Goal: Transaction & Acquisition: Download file/media

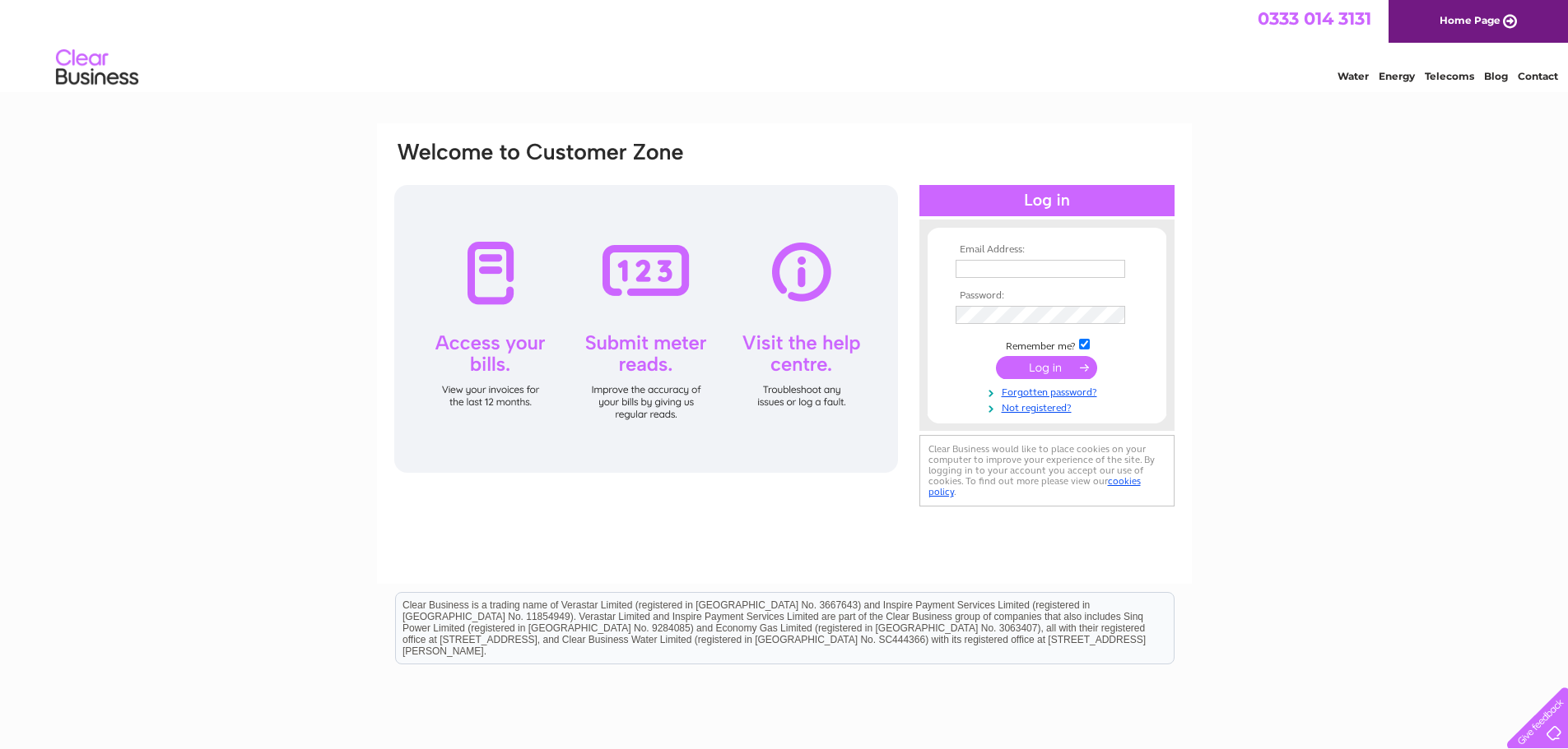
type input "aldopia@btconnect.com"
click at [1095, 271] on input "aldopia@btconnect.com" at bounding box center [1040, 268] width 170 height 18
click at [1095, 271] on input "aldopia@btconnect.com" at bounding box center [1041, 269] width 171 height 19
click at [958, 375] on td at bounding box center [1046, 369] width 191 height 31
click at [1015, 370] on input "submit" at bounding box center [1046, 367] width 101 height 23
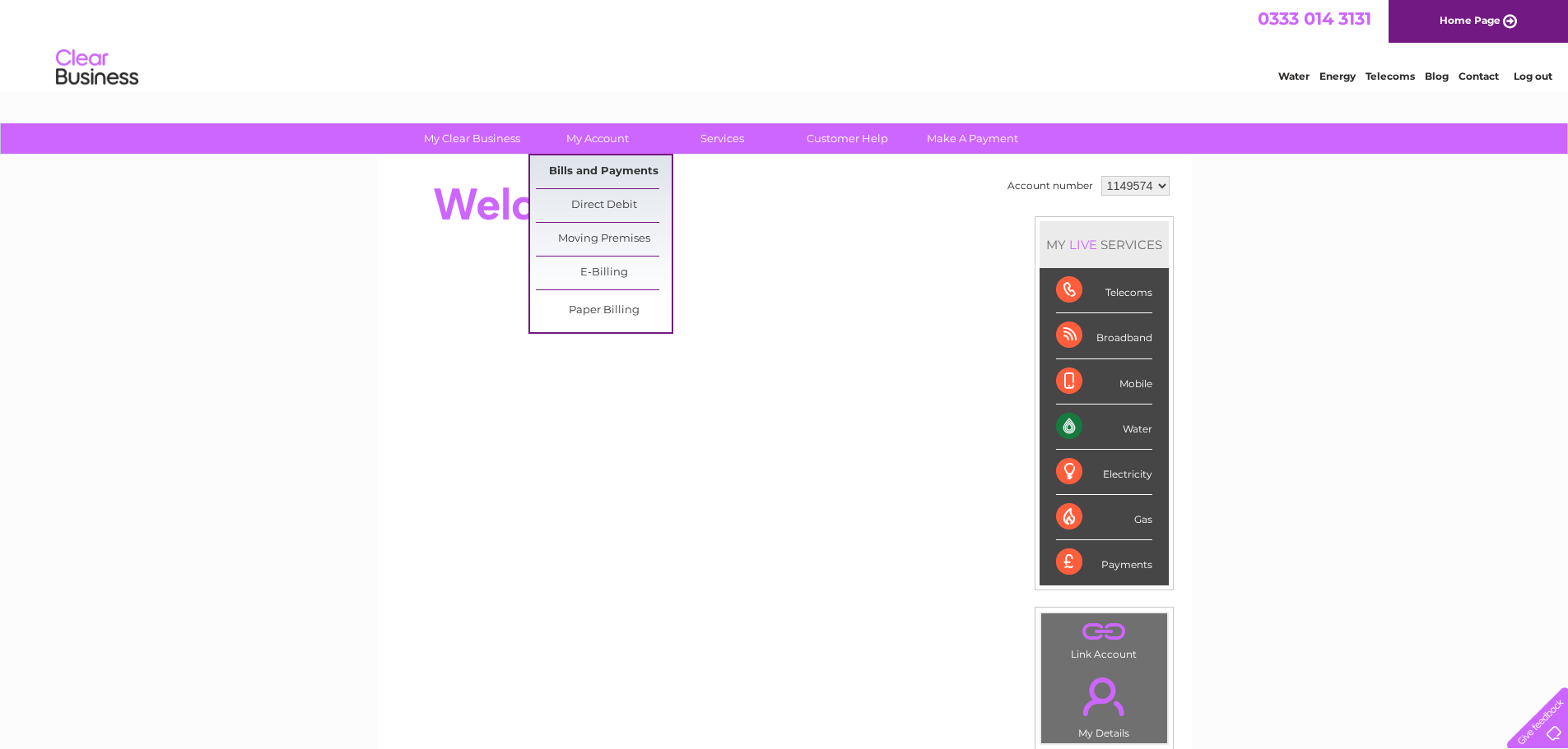
click at [608, 179] on link "Bills and Payments" at bounding box center [603, 171] width 136 height 33
click at [608, 173] on link "Bills and Payments" at bounding box center [603, 171] width 136 height 33
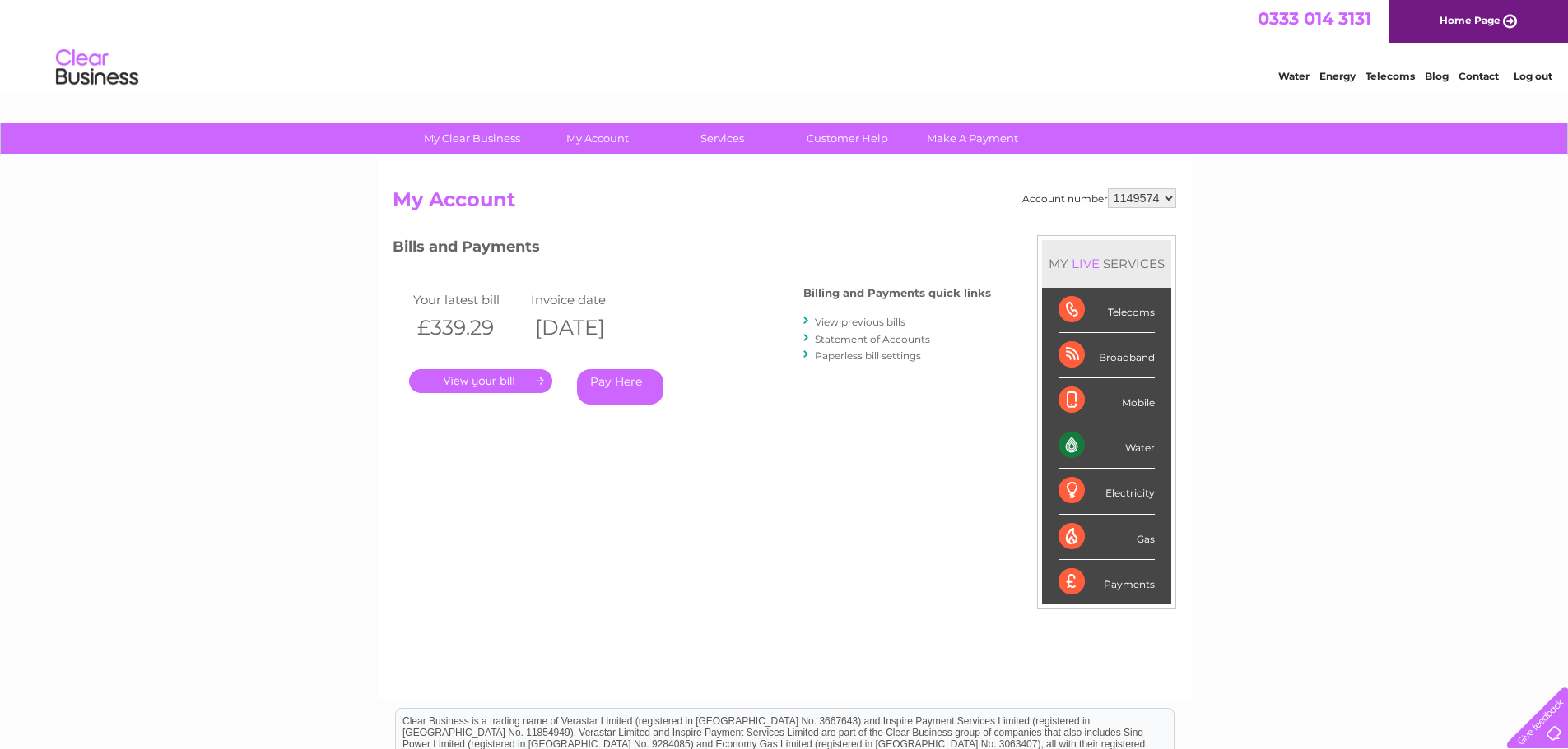
click at [829, 324] on link "View previous bills" at bounding box center [859, 321] width 90 height 13
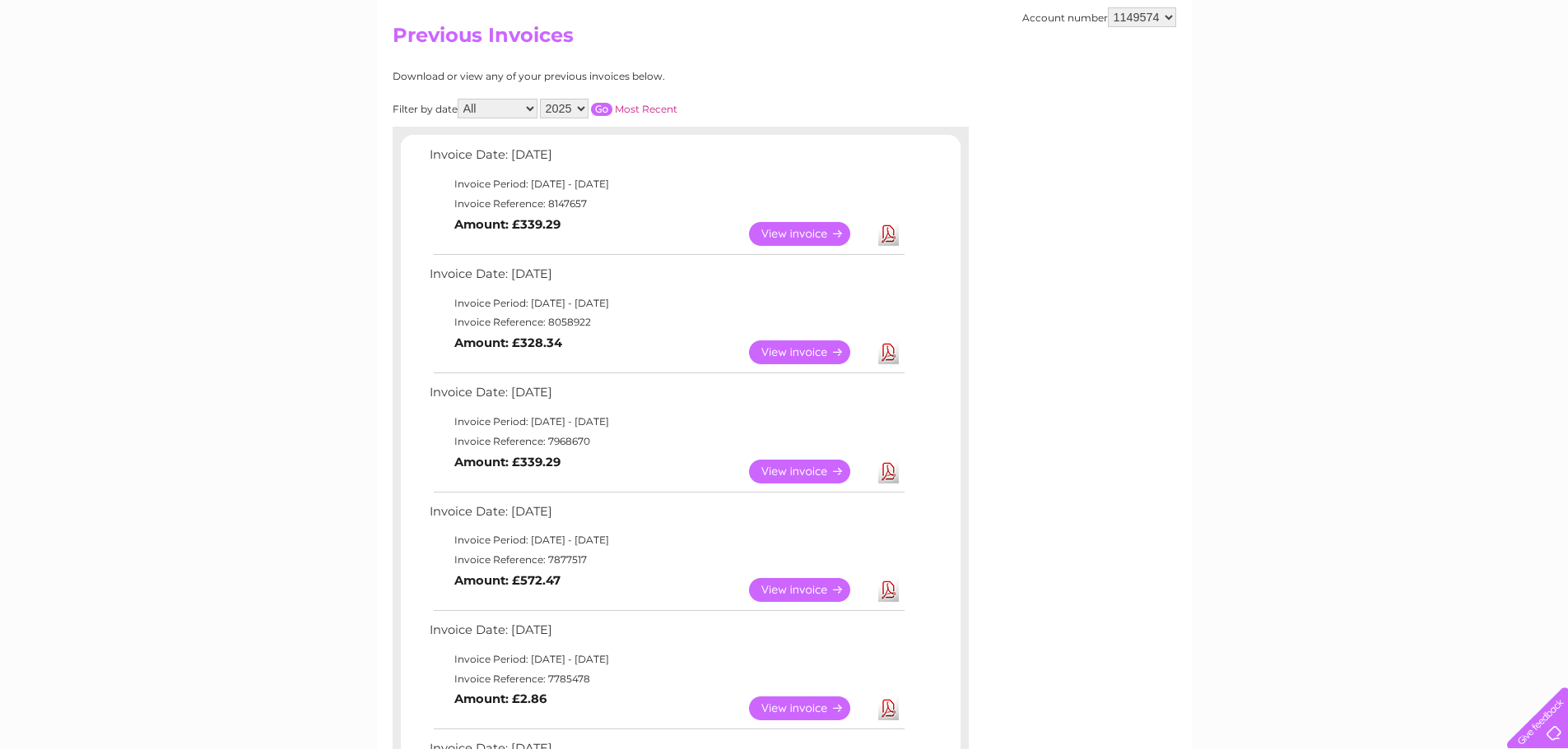
scroll to position [247, 0]
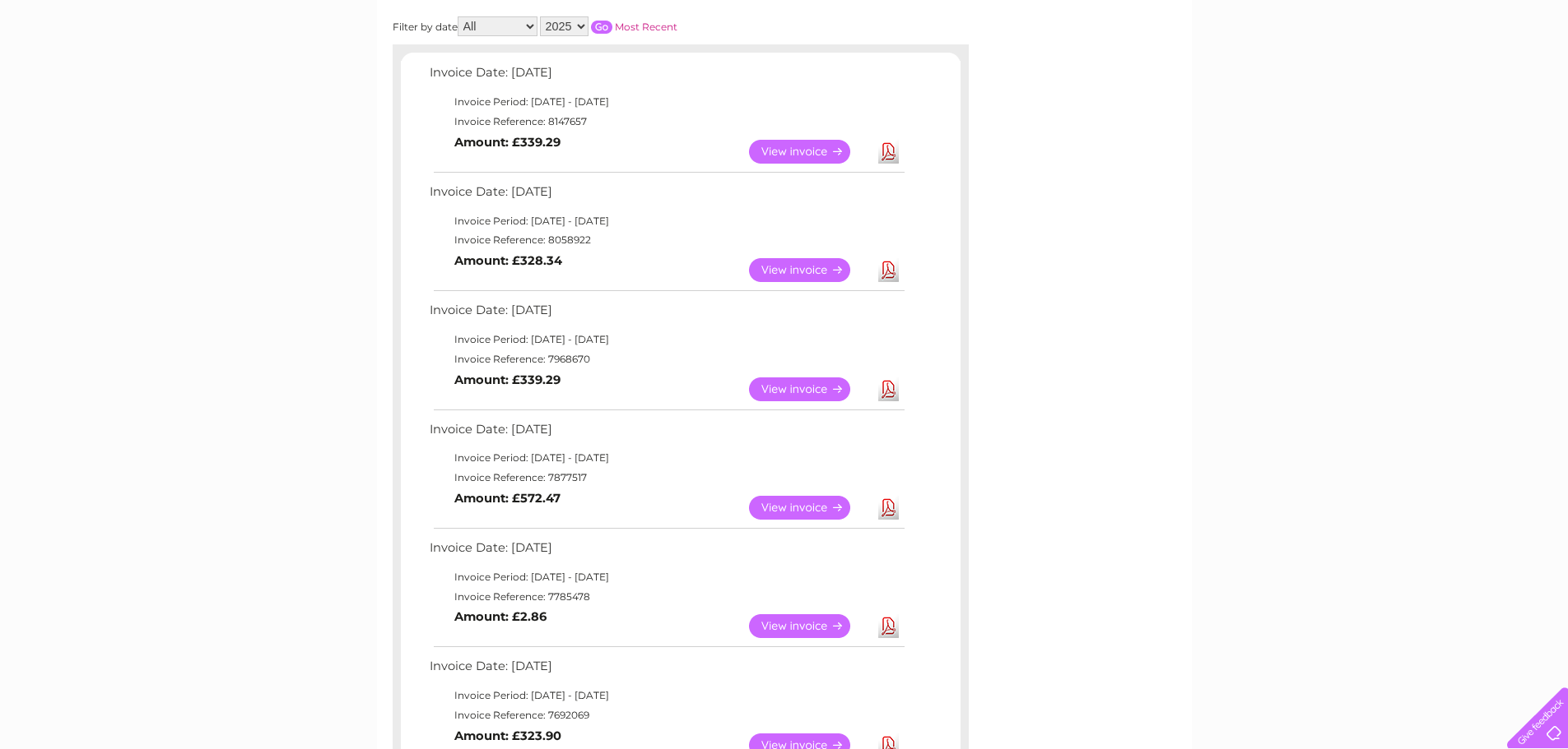
click at [888, 504] on link "Download" at bounding box center [889, 508] width 20 height 24
click at [889, 391] on link "Download" at bounding box center [889, 390] width 20 height 24
click at [888, 267] on link "Download" at bounding box center [889, 270] width 20 height 24
click at [889, 150] on link "Download" at bounding box center [889, 152] width 20 height 24
